Goal: Information Seeking & Learning: Learn about a topic

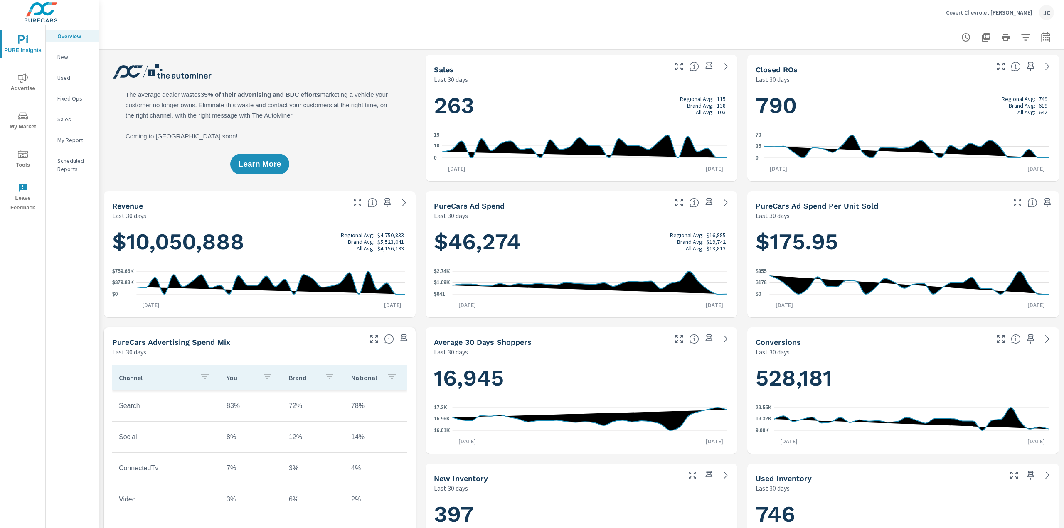
click at [1007, 12] on p "Covert Chevrolet [PERSON_NAME]" at bounding box center [989, 12] width 86 height 7
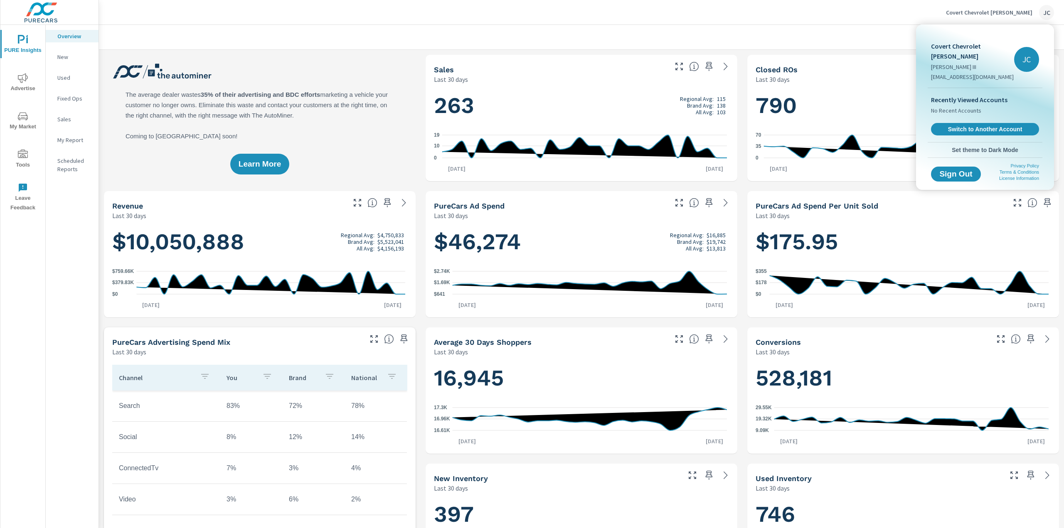
click at [990, 126] on div "Recently Viewed Accounts No Recent Accounts Switch to Another Account" at bounding box center [985, 115] width 115 height 54
click at [988, 123] on link "Switch to Another Account" at bounding box center [985, 129] width 111 height 13
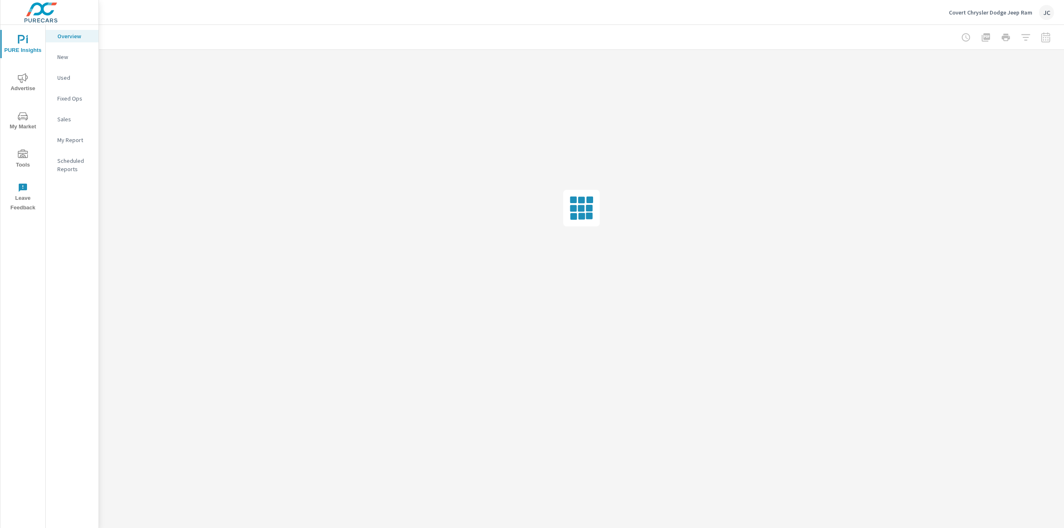
click at [1031, 12] on p "Covert Chrysler Dodge Jeep Ram" at bounding box center [991, 12] width 84 height 7
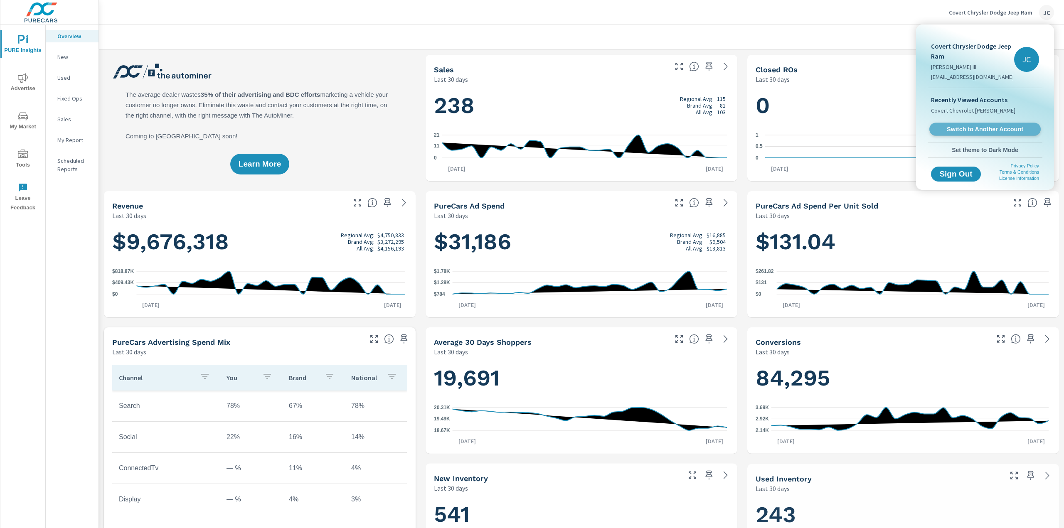
click at [955, 131] on span "Switch to Another Account" at bounding box center [985, 130] width 102 height 8
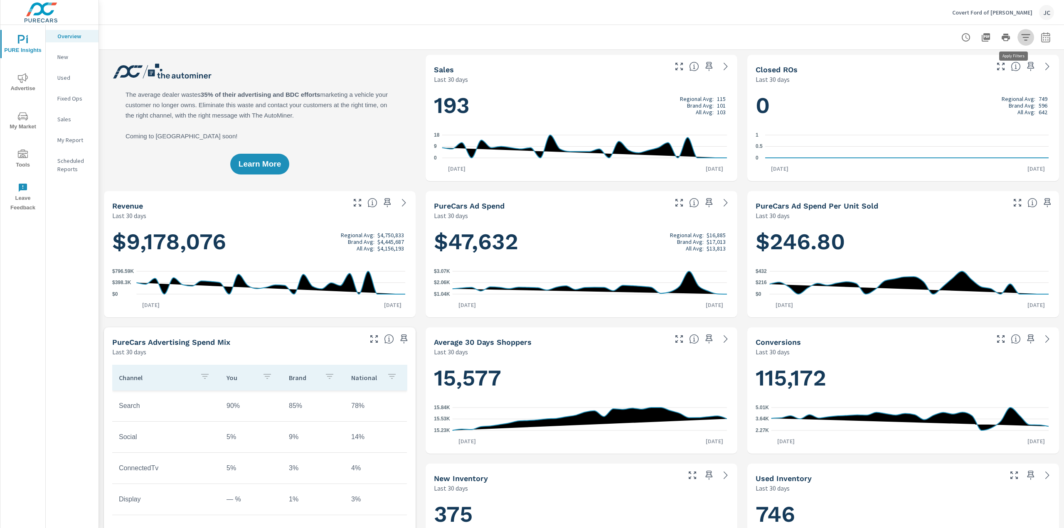
click at [1021, 37] on icon "button" at bounding box center [1026, 37] width 10 height 10
click at [931, 63] on span "Condition" at bounding box center [927, 59] width 25 height 20
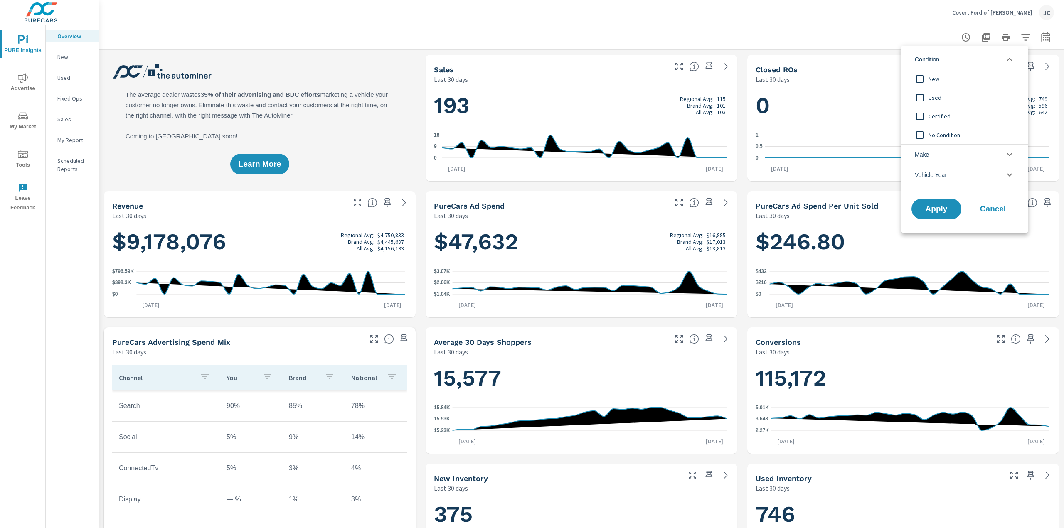
click at [1036, 38] on div at bounding box center [532, 264] width 1064 height 528
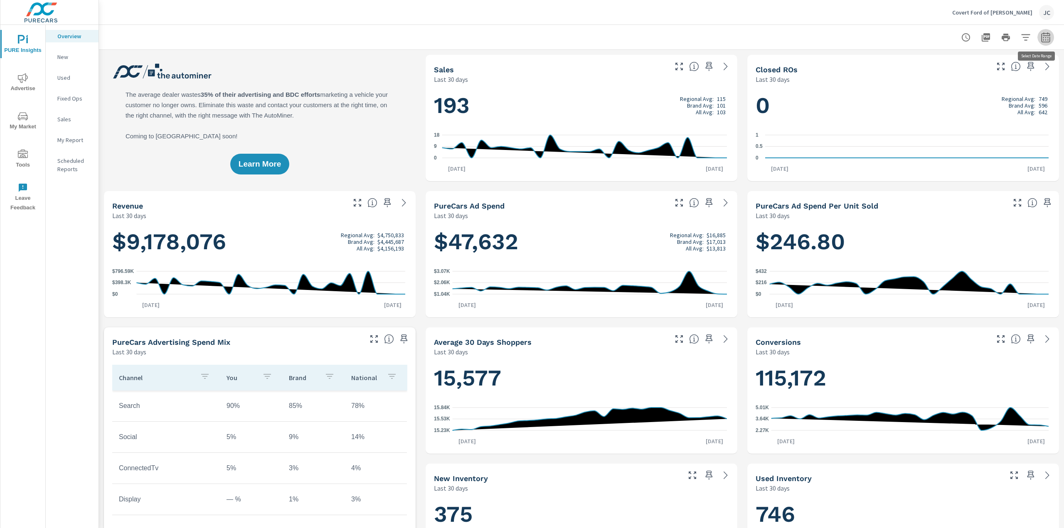
click at [1042, 38] on icon "button" at bounding box center [1046, 37] width 9 height 10
click at [1008, 66] on select "Custom Yesterday Last week Last 7 days Last 14 days Last 30 days Last 45 days L…" at bounding box center [973, 72] width 83 height 17
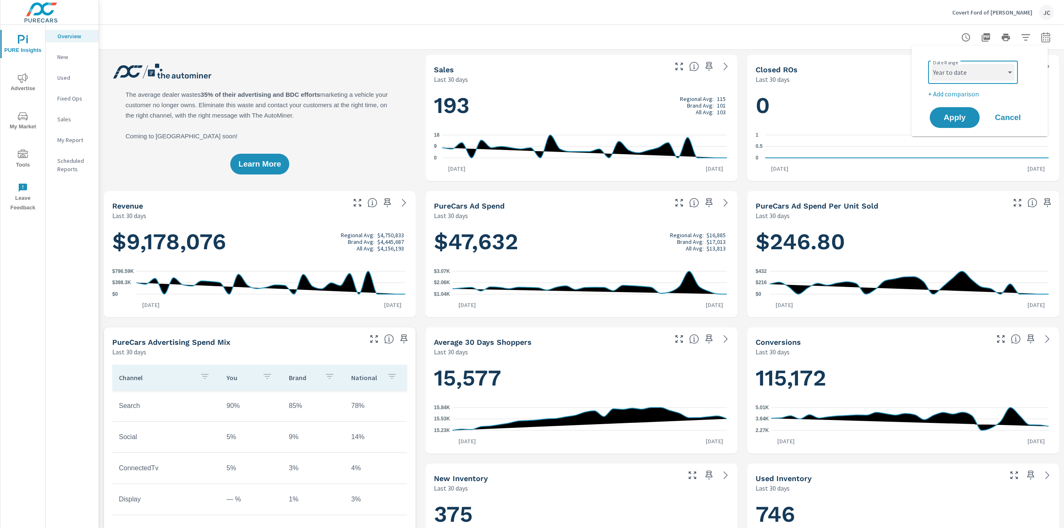
click at [932, 64] on select "Custom Yesterday Last week Last 7 days Last 14 days Last 30 days Last 45 days L…" at bounding box center [973, 72] width 83 height 17
select select "Year to date"
click at [950, 114] on span "Apply" at bounding box center [955, 118] width 34 height 8
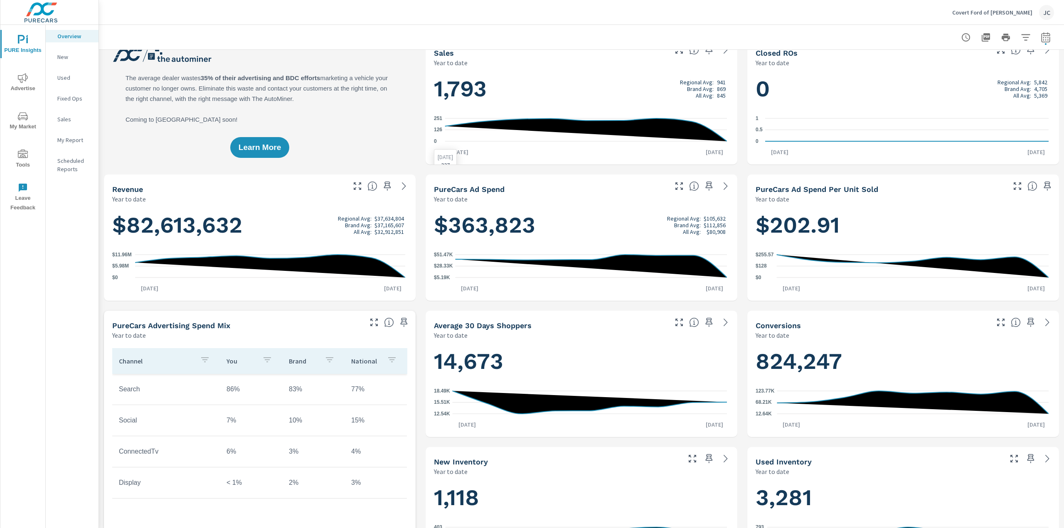
scroll to position [17, 0]
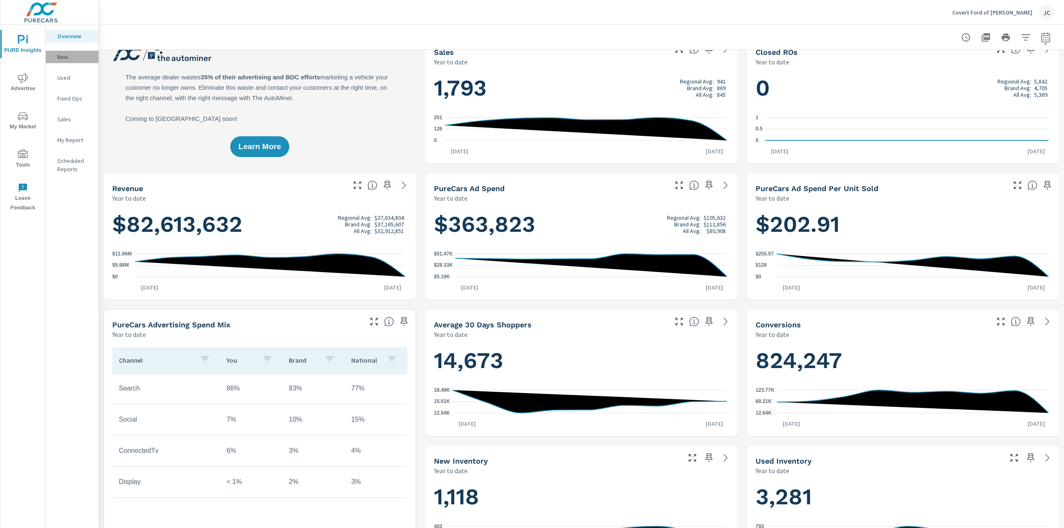
click at [60, 54] on p "New" at bounding box center [74, 57] width 35 height 8
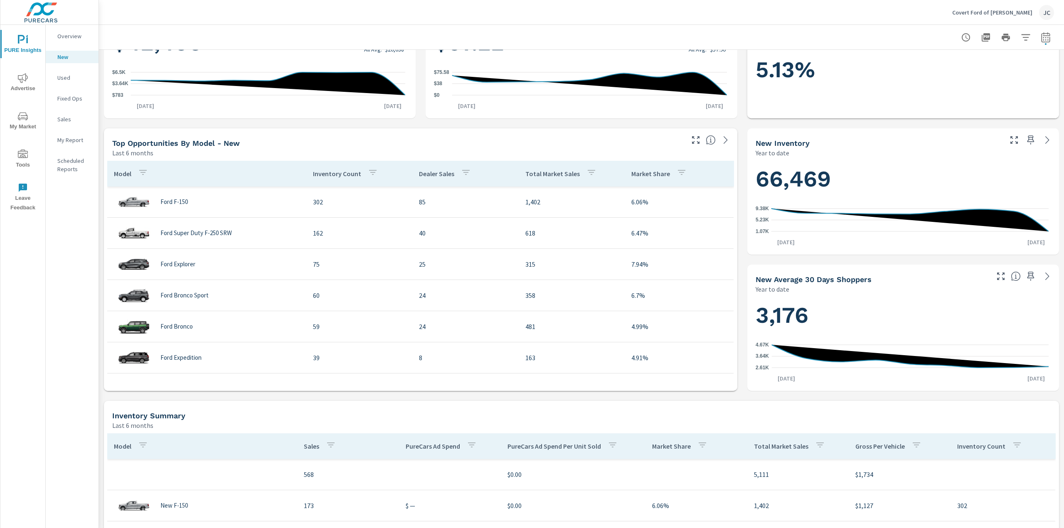
scroll to position [200, 0]
click at [61, 116] on p "Sales" at bounding box center [74, 119] width 35 height 8
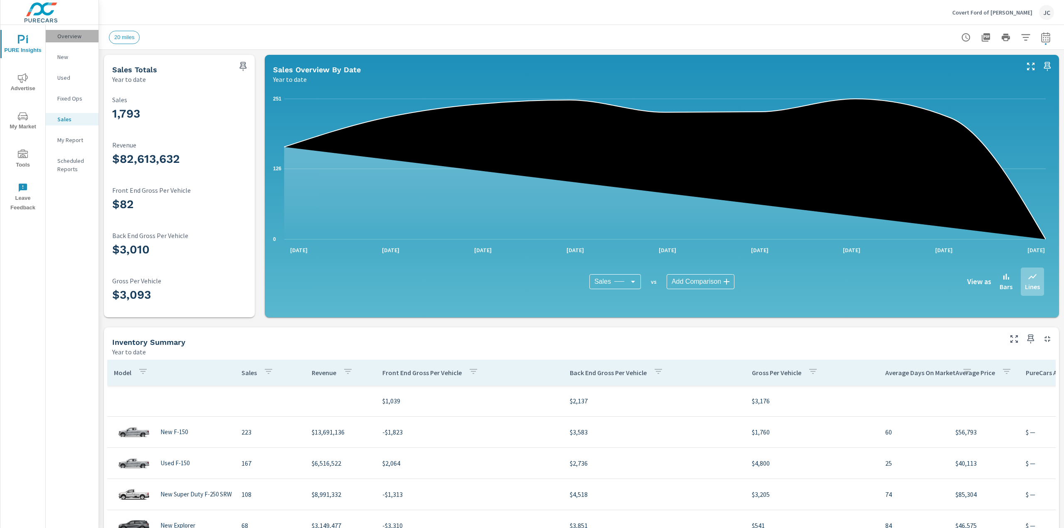
click at [77, 36] on p "Overview" at bounding box center [74, 36] width 35 height 8
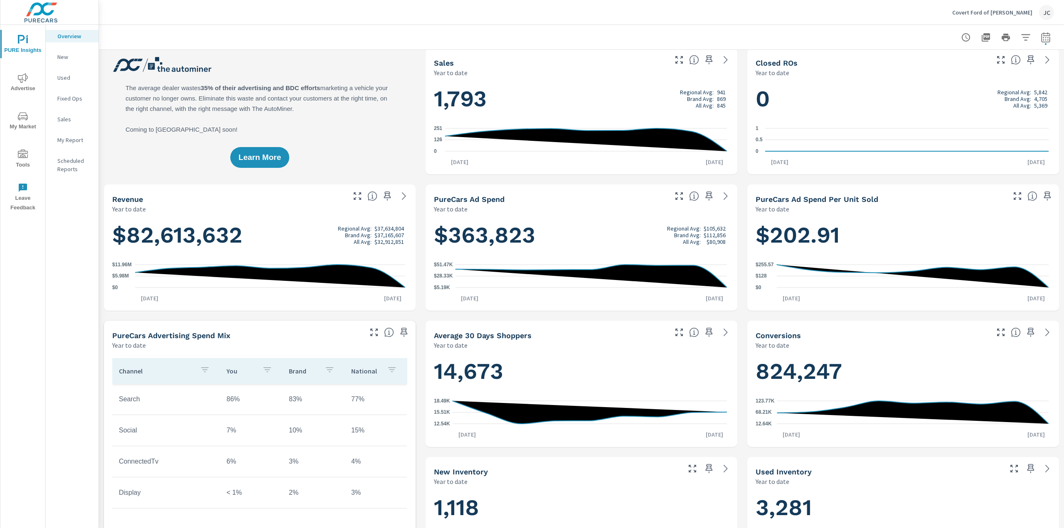
scroll to position [7, 0]
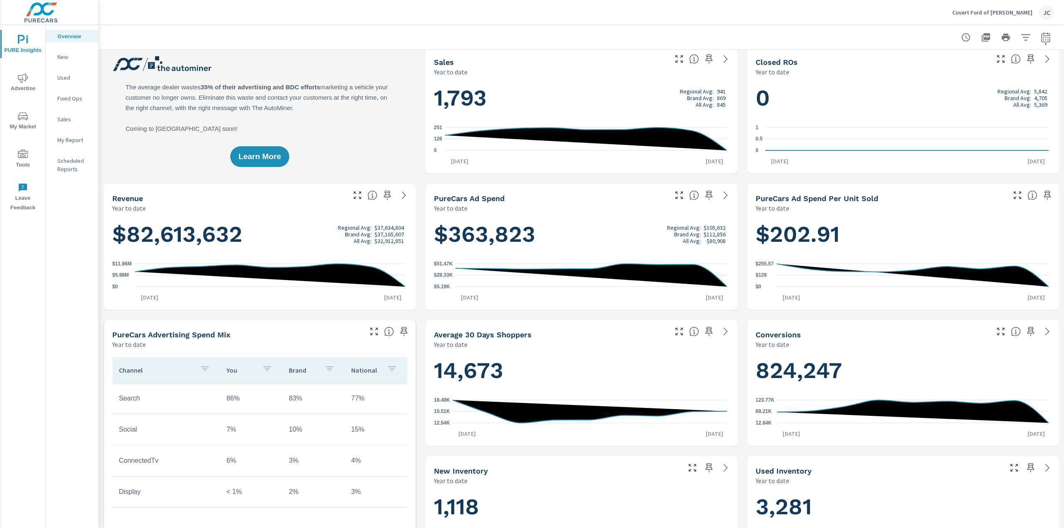
click at [824, 184] on div "PureCars Ad Spend Per Unit Sold Year to date" at bounding box center [878, 199] width 260 height 30
